Goal: Check status: Check status

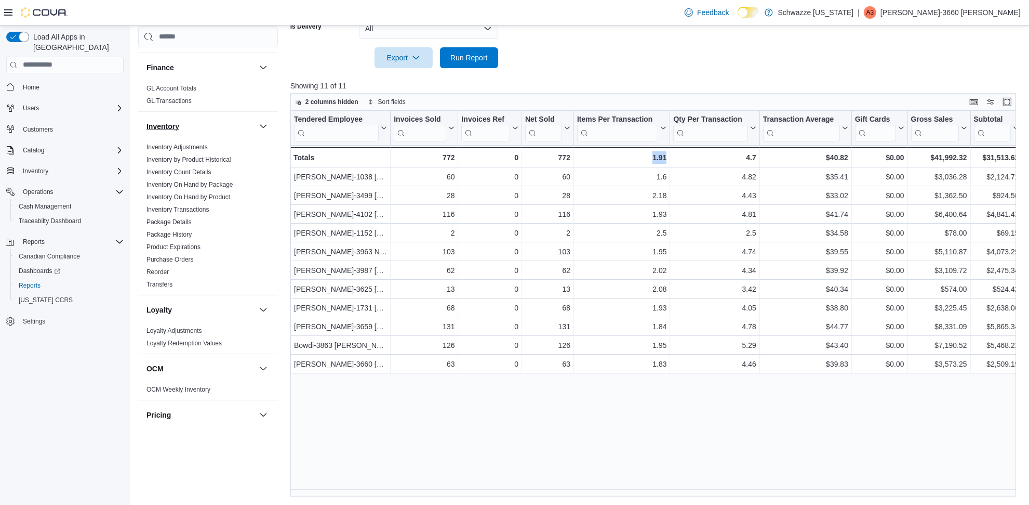
scroll to position [455, 0]
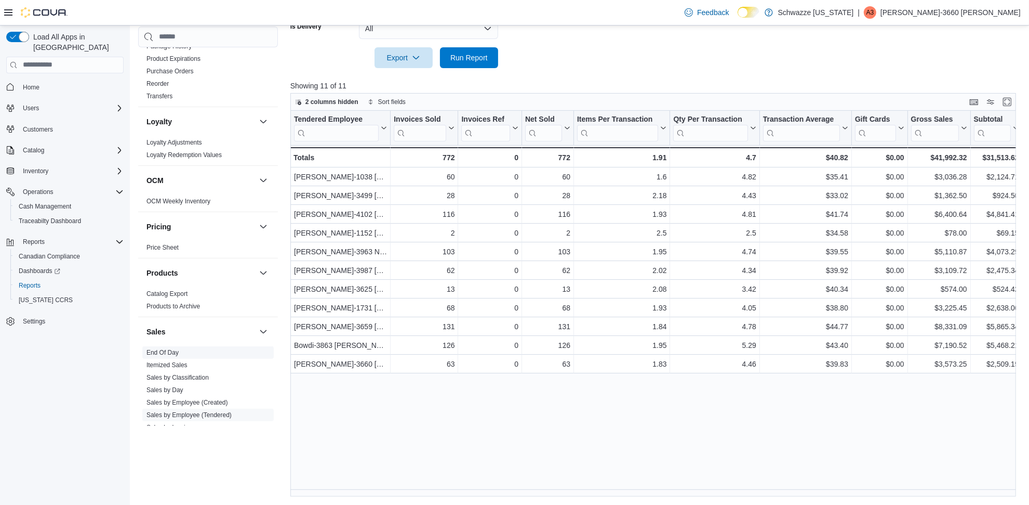
click at [165, 347] on span "End Of Day" at bounding box center [207, 352] width 131 height 12
drag, startPoint x: 172, startPoint y: 349, endPoint x: 194, endPoint y: 342, distance: 23.0
click at [173, 349] on link "End Of Day" at bounding box center [163, 351] width 32 height 7
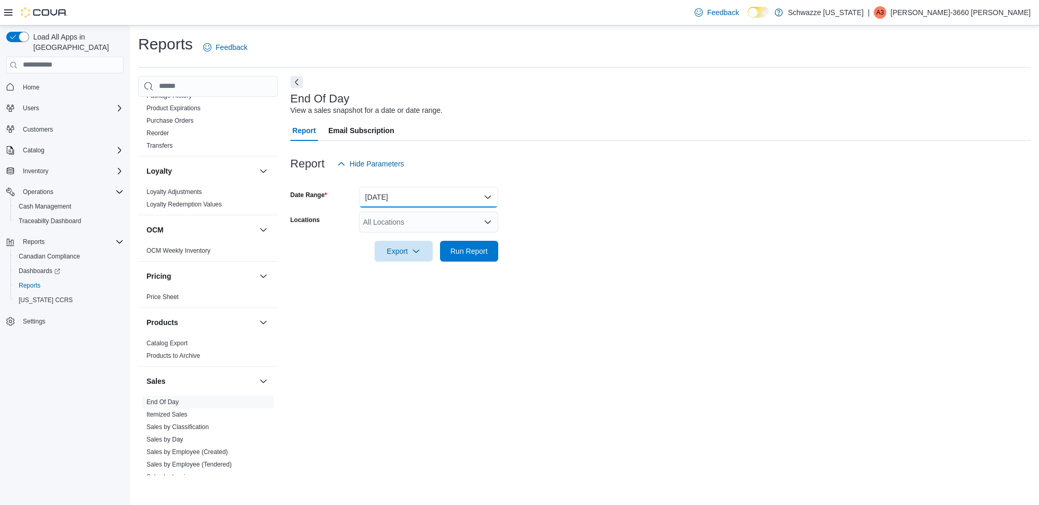
click at [417, 200] on button "[DATE]" at bounding box center [428, 197] width 139 height 21
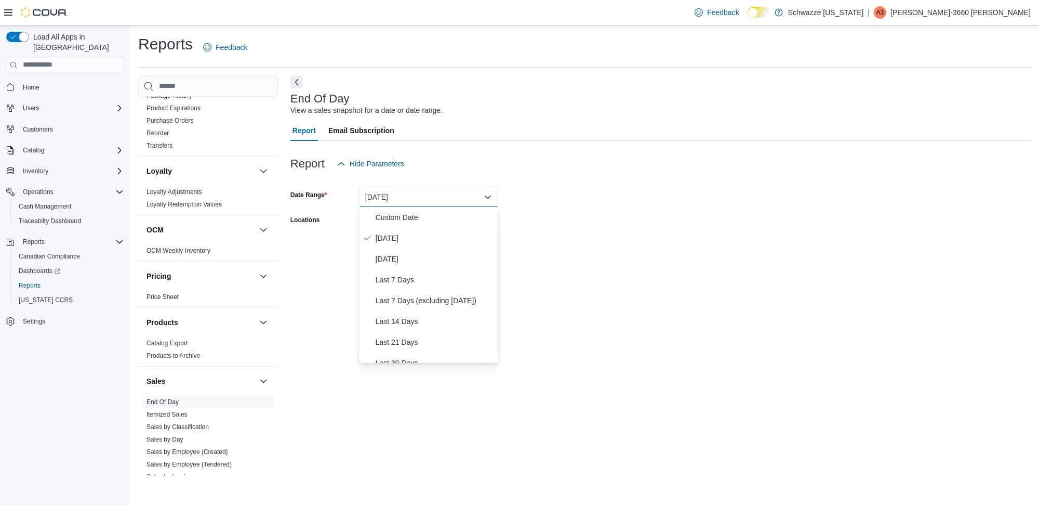
click at [548, 232] on form "Date Range [DATE] Locations All Locations Export Run Report" at bounding box center [660, 217] width 740 height 87
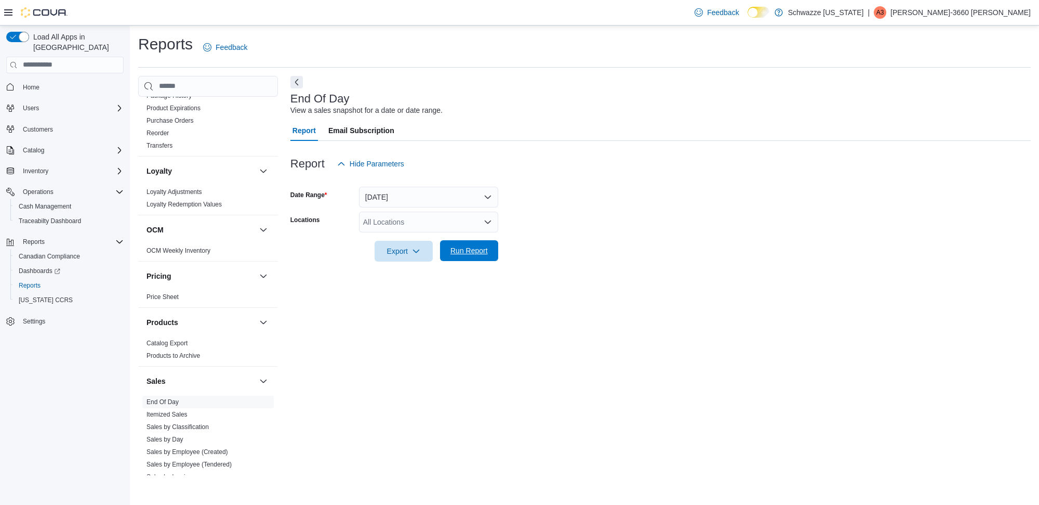
drag, startPoint x: 548, startPoint y: 232, endPoint x: 481, endPoint y: 245, distance: 68.7
click at [478, 253] on span "Run Report" at bounding box center [468, 250] width 37 height 10
click at [445, 223] on div "All Locations" at bounding box center [428, 221] width 139 height 21
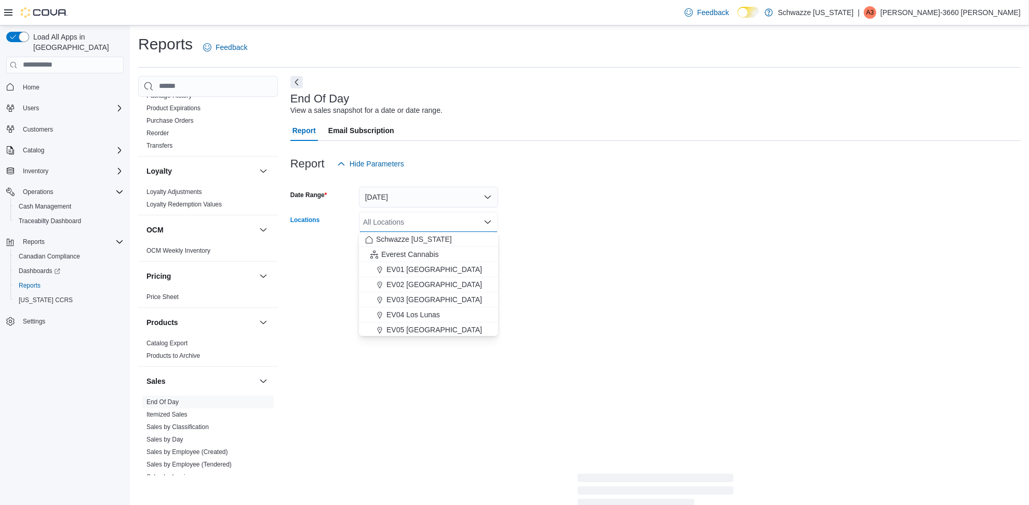
click at [429, 288] on span "EV02 [GEOGRAPHIC_DATA]" at bounding box center [435, 284] width 96 height 10
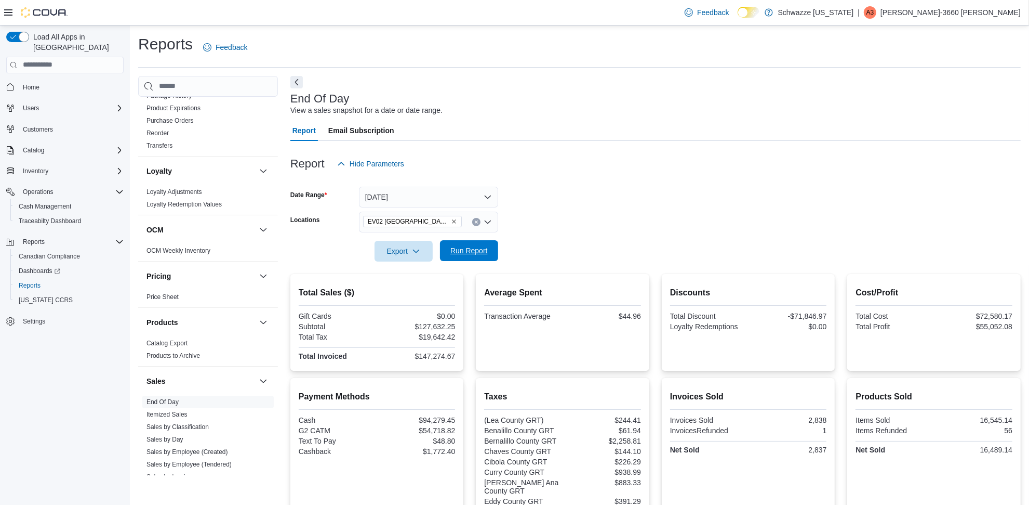
click at [492, 256] on button "Run Report" at bounding box center [469, 250] width 58 height 21
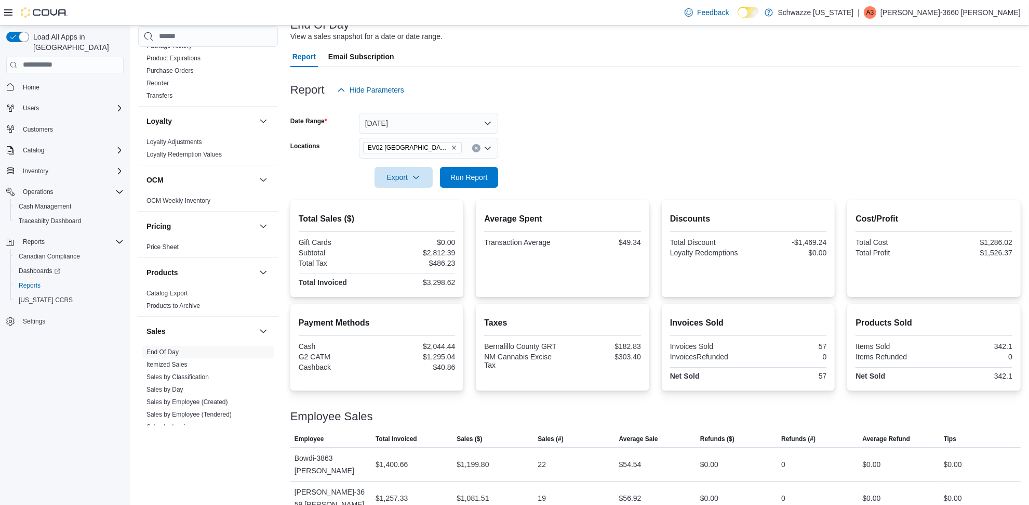
scroll to position [144, 0]
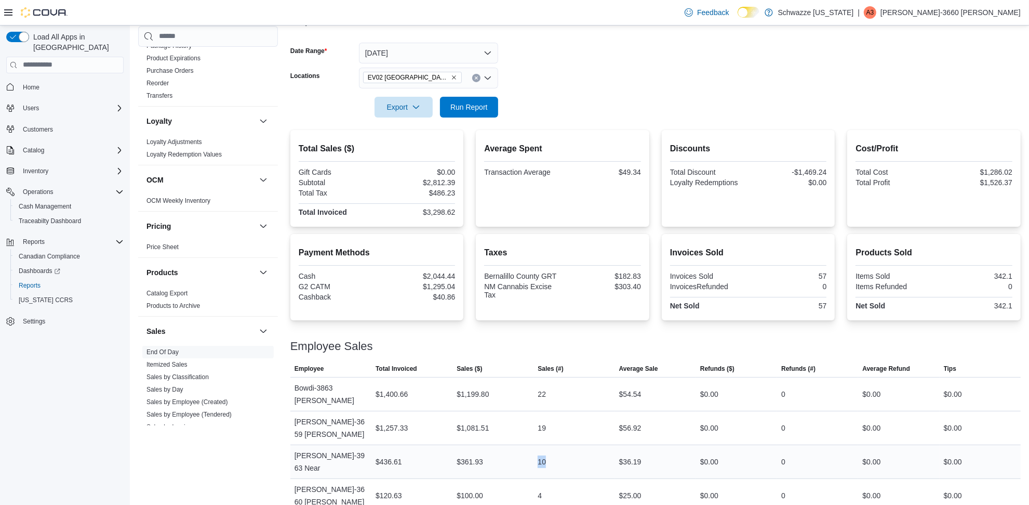
drag, startPoint x: 541, startPoint y: 443, endPoint x: 565, endPoint y: 443, distance: 24.4
click at [565, 451] on div "10" at bounding box center [574, 461] width 81 height 21
drag, startPoint x: 565, startPoint y: 443, endPoint x: 559, endPoint y: 461, distance: 19.4
click at [559, 478] on tr "Employee [PERSON_NAME]-3660 [PERSON_NAME] Total Invoiced $120.63 Sales ($) $100…" at bounding box center [655, 495] width 731 height 34
click at [675, 117] on div at bounding box center [655, 123] width 731 height 12
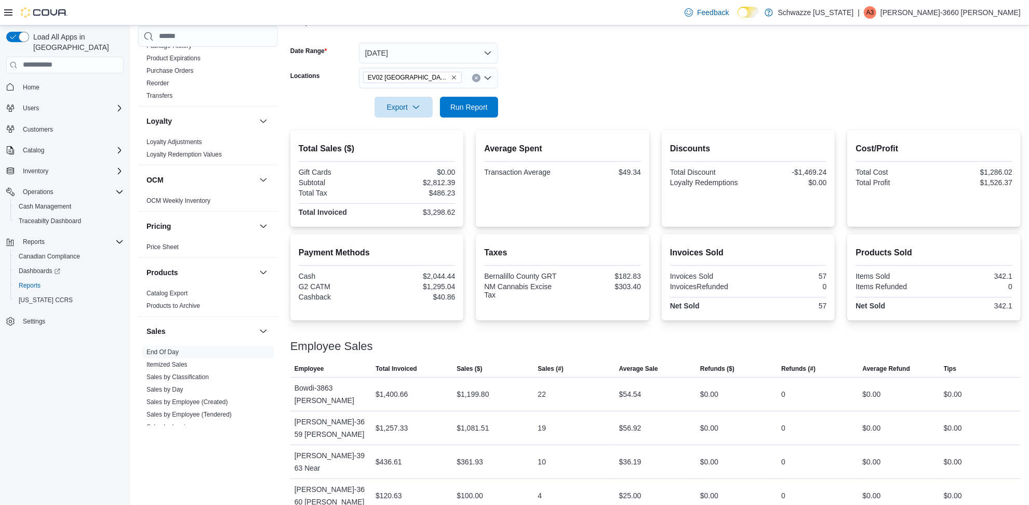
scroll to position [14, 0]
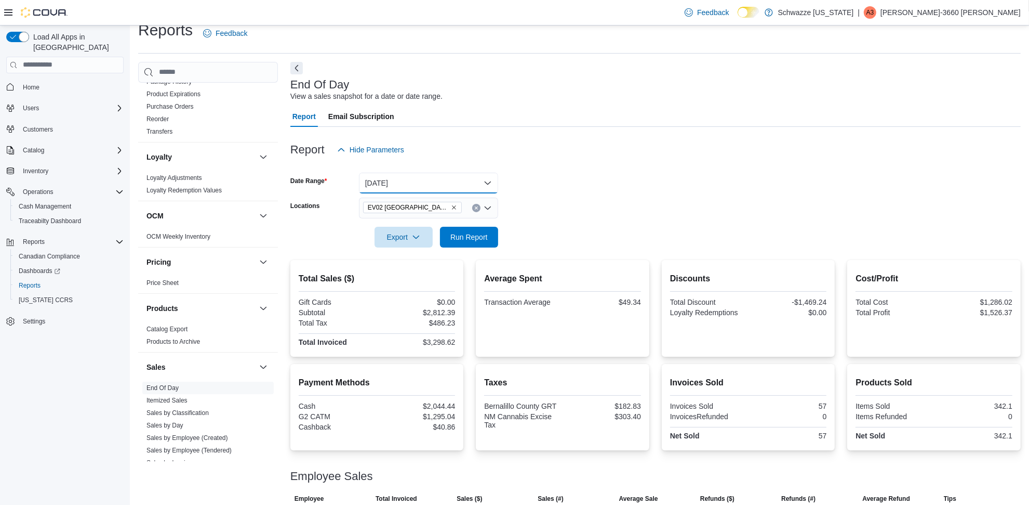
click at [409, 179] on button "[DATE]" at bounding box center [428, 183] width 139 height 21
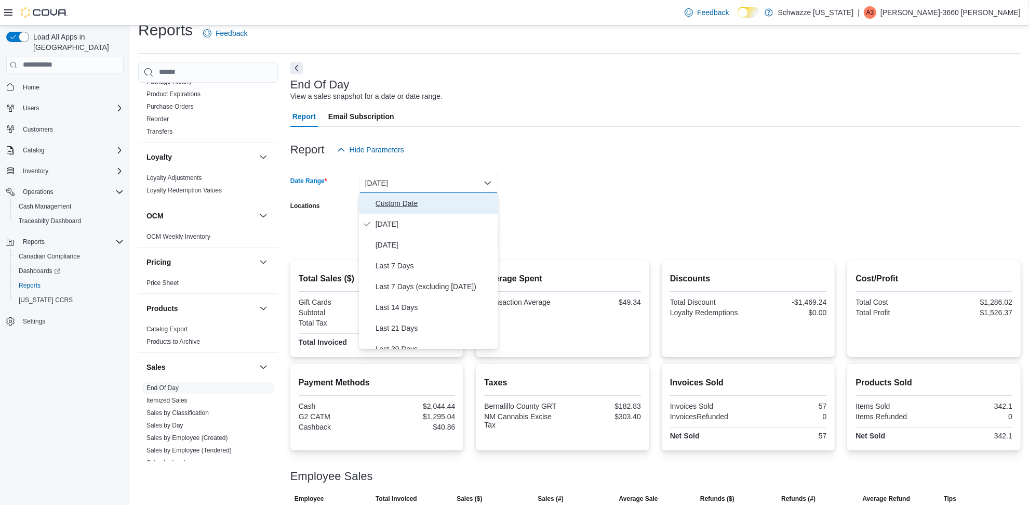
click at [411, 206] on span "Custom Date" at bounding box center [435, 203] width 118 height 12
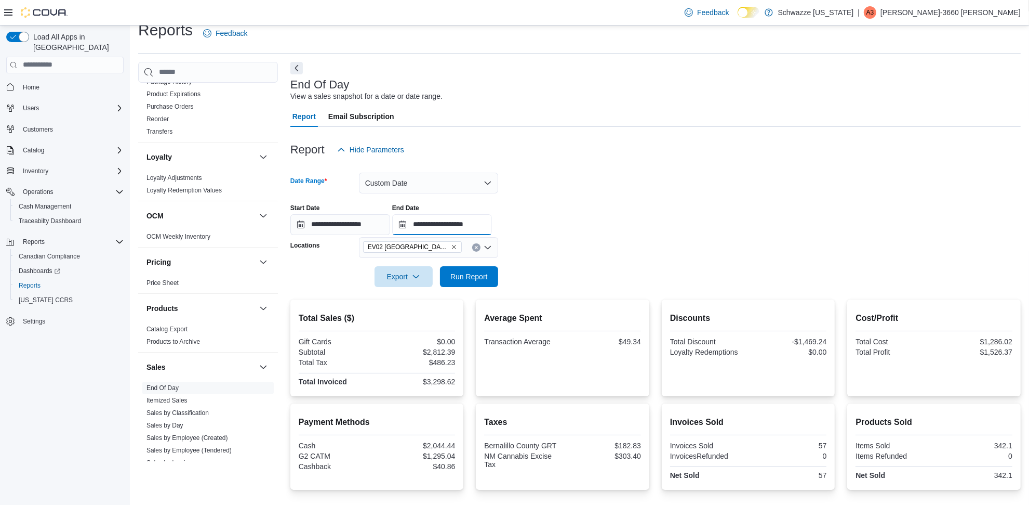
click at [492, 222] on input "**********" at bounding box center [442, 224] width 100 height 21
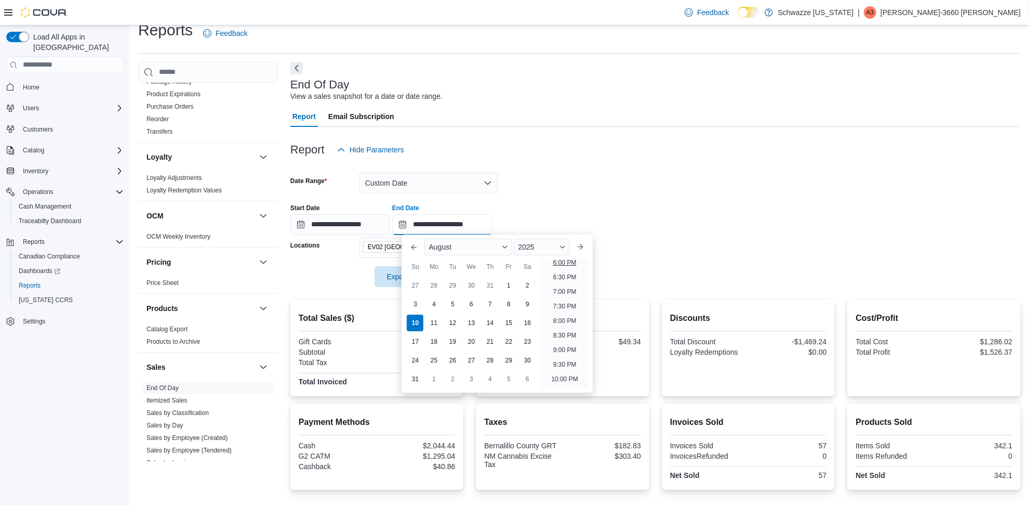
scroll to position [506, 0]
click at [567, 315] on li "7:00 PM" at bounding box center [565, 315] width 32 height 12
type input "**********"
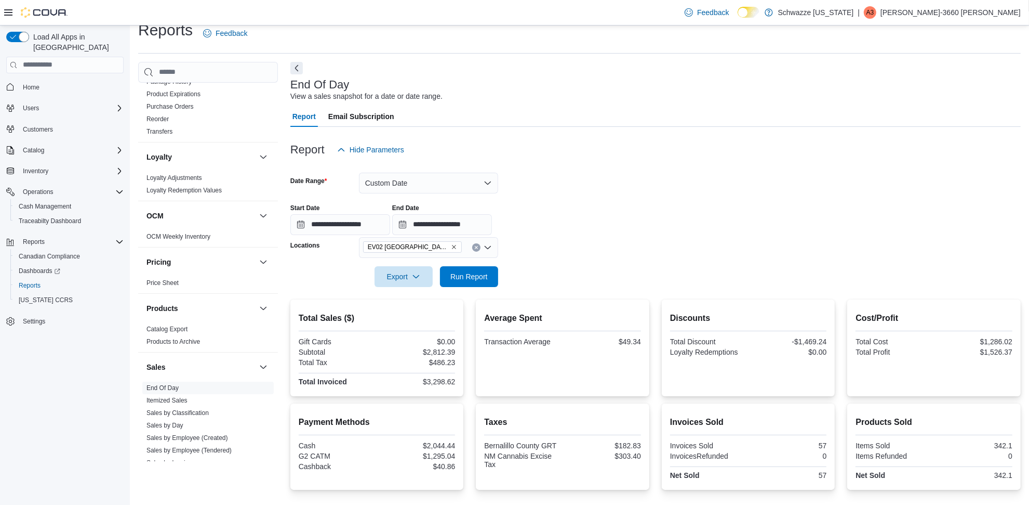
click at [635, 284] on form "**********" at bounding box center [655, 223] width 731 height 127
click at [497, 274] on button "Run Report" at bounding box center [469, 276] width 58 height 21
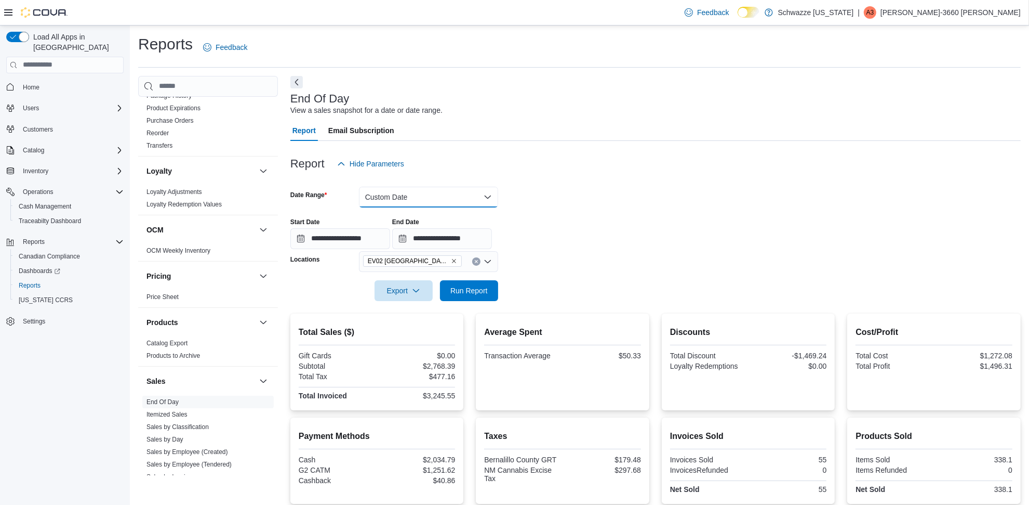
click at [474, 191] on button "Custom Date" at bounding box center [428, 197] width 139 height 21
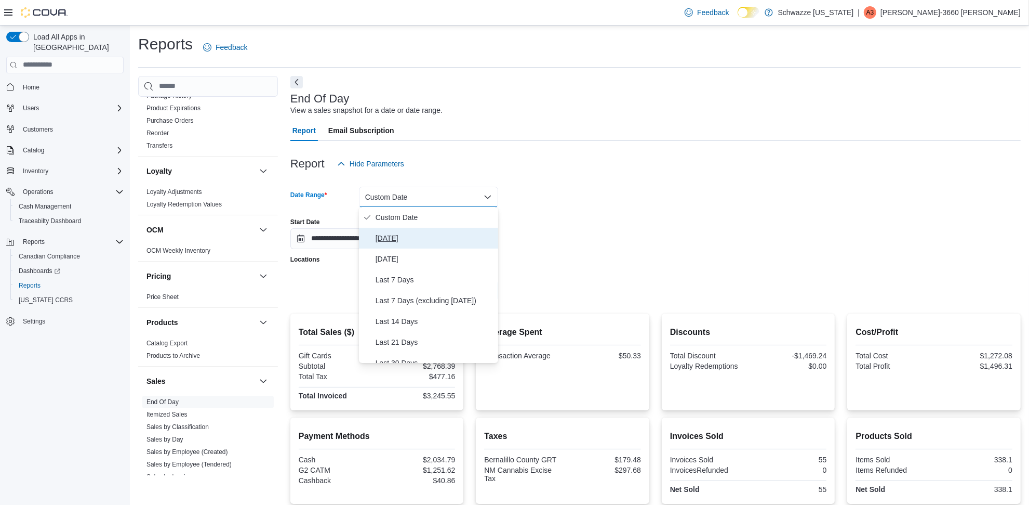
click at [374, 237] on button "[DATE]" at bounding box center [428, 238] width 139 height 21
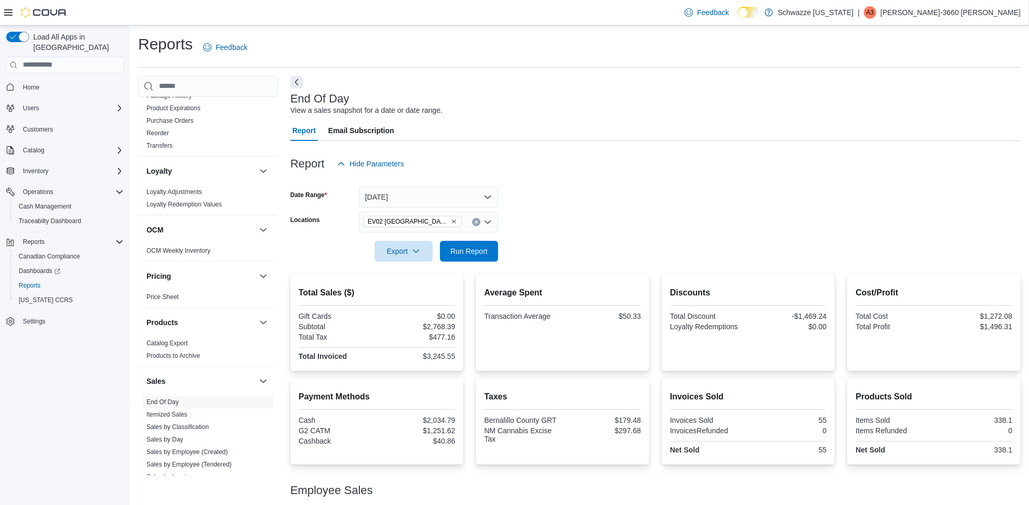
click at [553, 243] on form "Date Range [DATE] Locations [GEOGRAPHIC_DATA] [GEOGRAPHIC_DATA] Export Run Repo…" at bounding box center [655, 217] width 731 height 87
click at [509, 242] on form "Date Range [DATE] Locations [GEOGRAPHIC_DATA] [GEOGRAPHIC_DATA] Export Run Repo…" at bounding box center [655, 217] width 731 height 87
drag, startPoint x: 454, startPoint y: 253, endPoint x: 500, endPoint y: 240, distance: 48.0
click at [453, 251] on span "Run Report" at bounding box center [468, 251] width 37 height 10
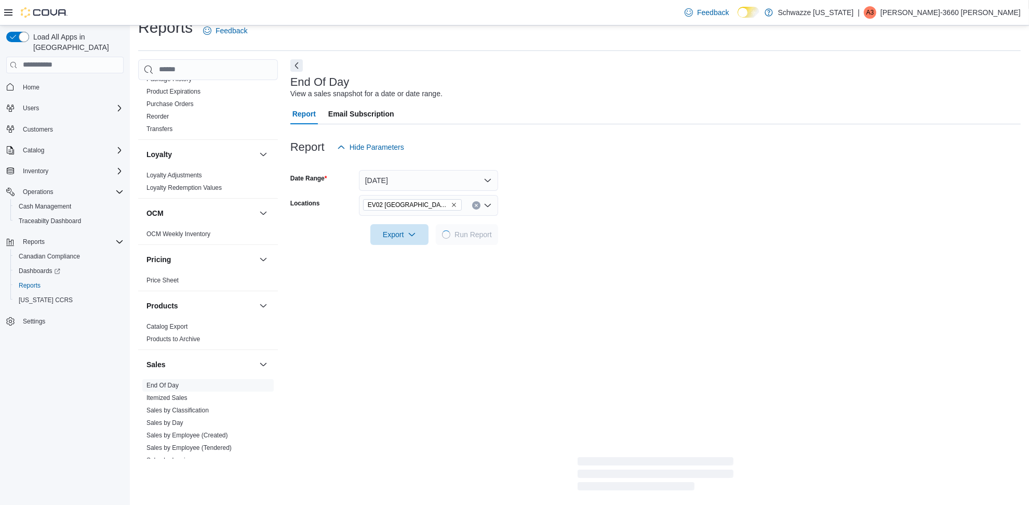
scroll to position [144, 0]
